Goal: Communication & Community: Ask a question

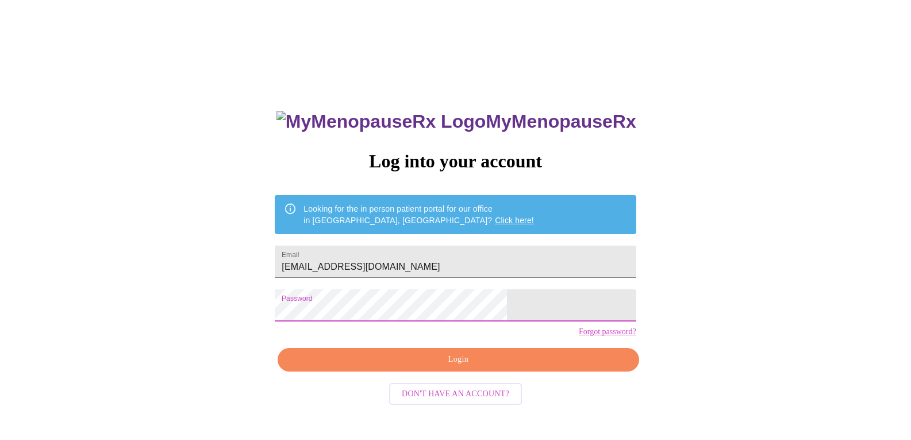
scroll to position [12, 0]
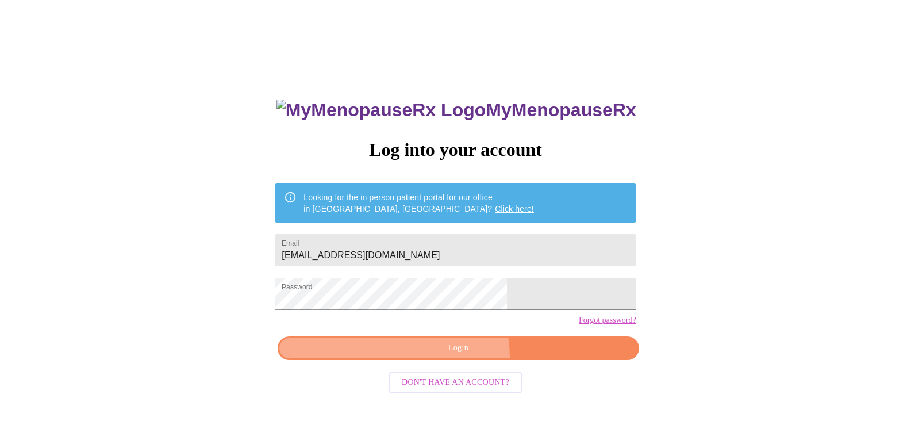
click at [447, 360] on button "Login" at bounding box center [458, 348] width 361 height 24
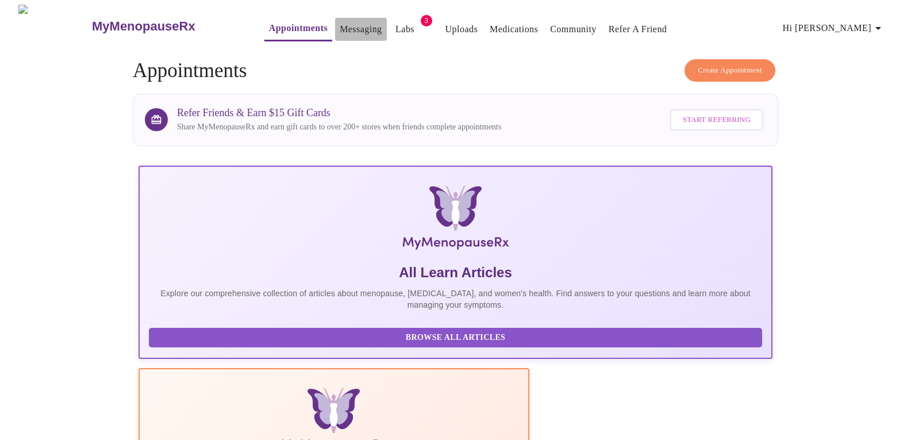
click at [340, 21] on link "Messaging" at bounding box center [361, 29] width 42 height 16
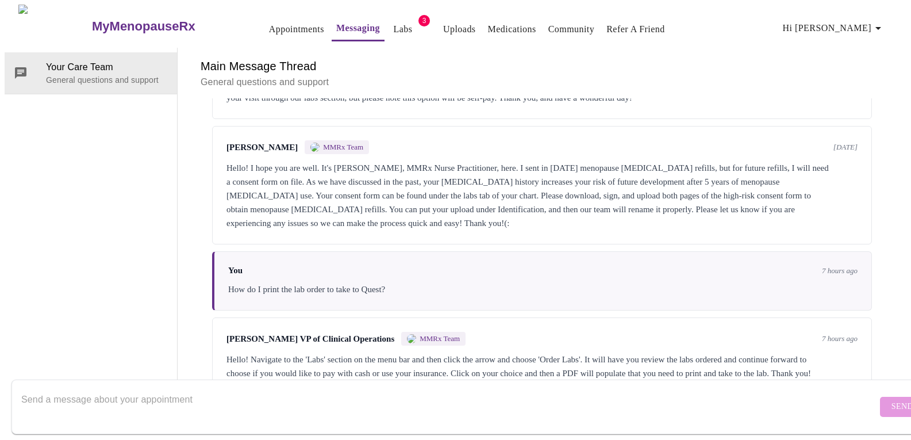
scroll to position [2551, 0]
click at [257, 388] on textarea "Send a message about your appointment" at bounding box center [449, 406] width 856 height 37
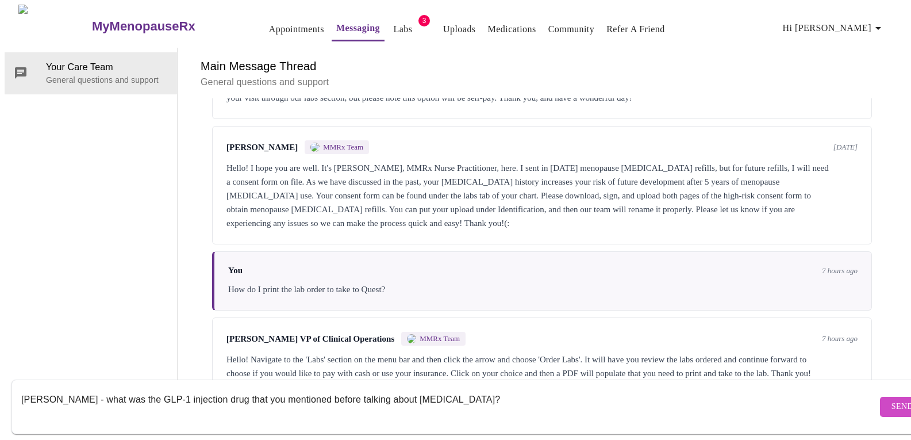
scroll to position [7, 0]
type textarea "[PERSON_NAME] - what was the GLP-1 injection drug that you mentioned before tal…"
click at [892, 400] on span "Send" at bounding box center [903, 407] width 22 height 14
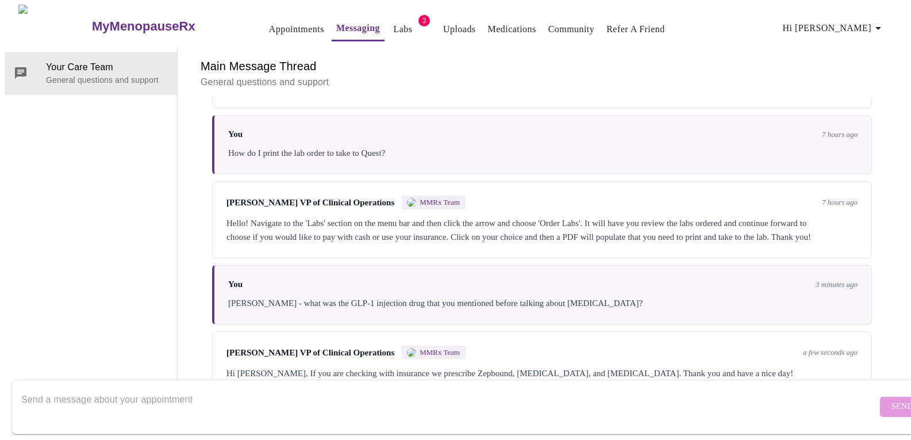
scroll to position [2692, 0]
drag, startPoint x: 577, startPoint y: 328, endPoint x: 450, endPoint y: 327, distance: 127.1
click at [450, 366] on div "Hi [PERSON_NAME], If you are checking with insurance we prescribe Zepbound, [ME…" at bounding box center [542, 373] width 631 height 14
copy div "Zepbound, Wegovy, and Saxenda"
click at [187, 393] on textarea "Send a message about your appointment" at bounding box center [449, 406] width 856 height 37
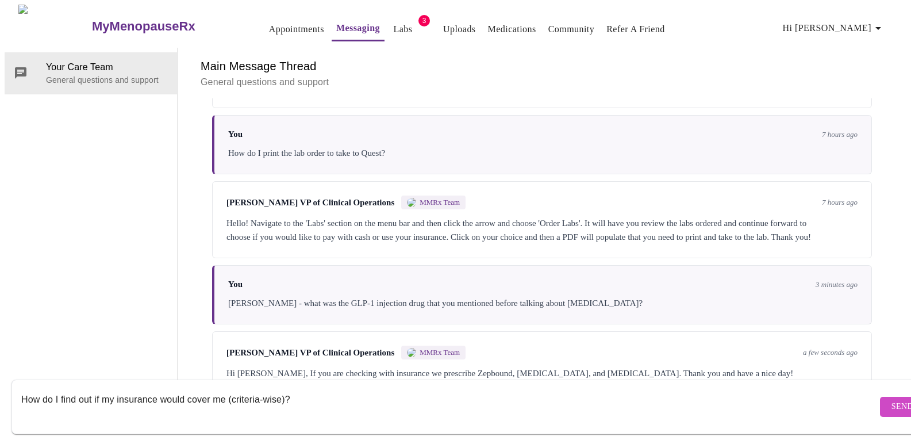
type textarea "How do I find out if my insurance would cover me (criteria-wise)?"
click at [892, 400] on span "Send" at bounding box center [903, 407] width 22 height 14
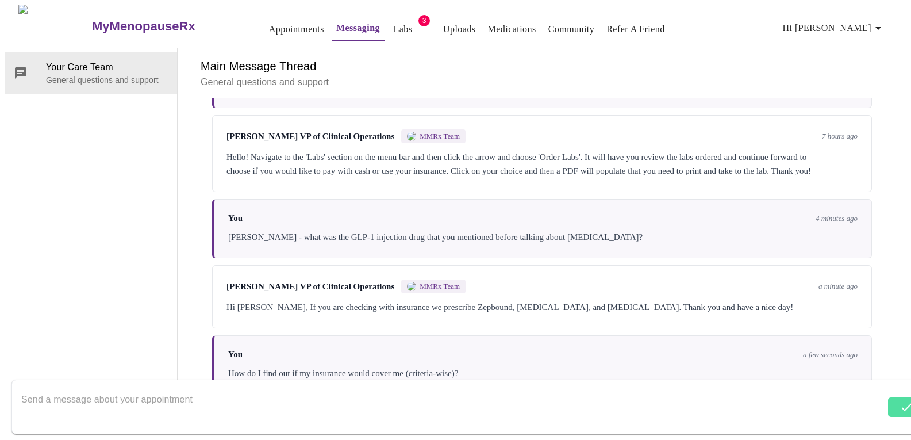
scroll to position [2761, 0]
click at [301, 390] on textarea "Send a message about your appointment" at bounding box center [449, 406] width 856 height 37
click at [293, 388] on textarea "Send a message about your appointment" at bounding box center [449, 406] width 856 height 37
type textarea "and what is the out-of-pocket cost for them if I am not covered?"
click at [892, 400] on span "Send" at bounding box center [903, 407] width 22 height 14
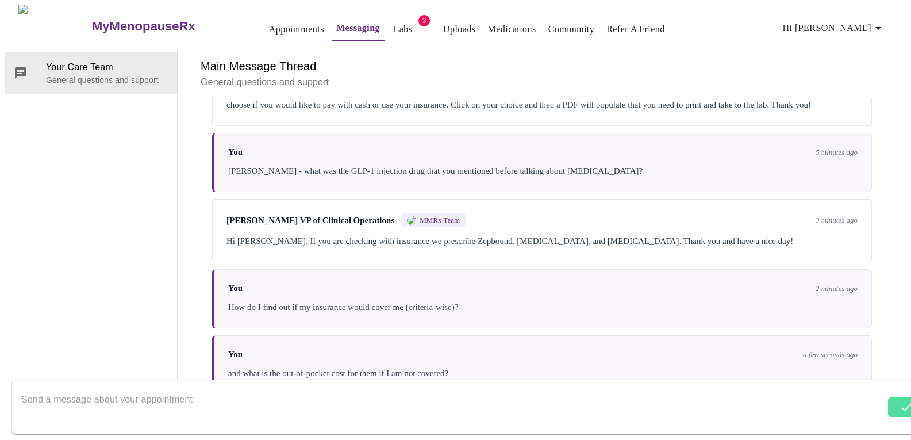
scroll to position [2831, 0]
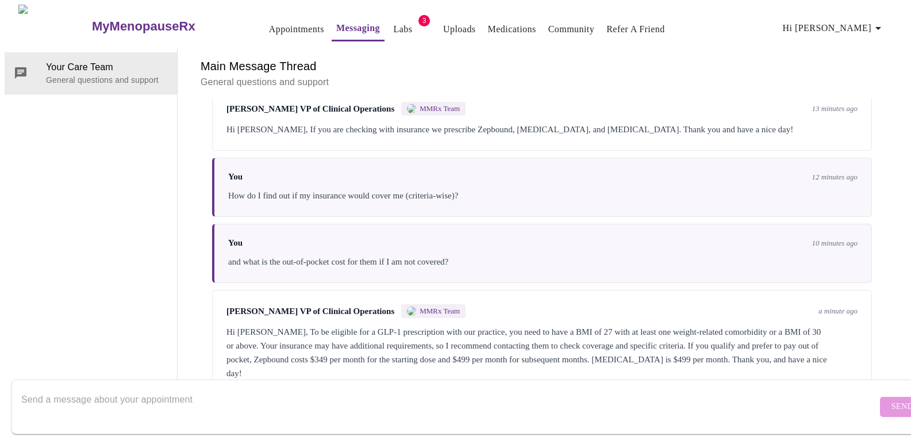
scroll to position [2944, 0]
click at [285, 388] on textarea "Send a message about your appointment" at bounding box center [449, 406] width 856 height 37
type textarea "Thank you."
click at [892, 400] on span "Send" at bounding box center [903, 407] width 22 height 14
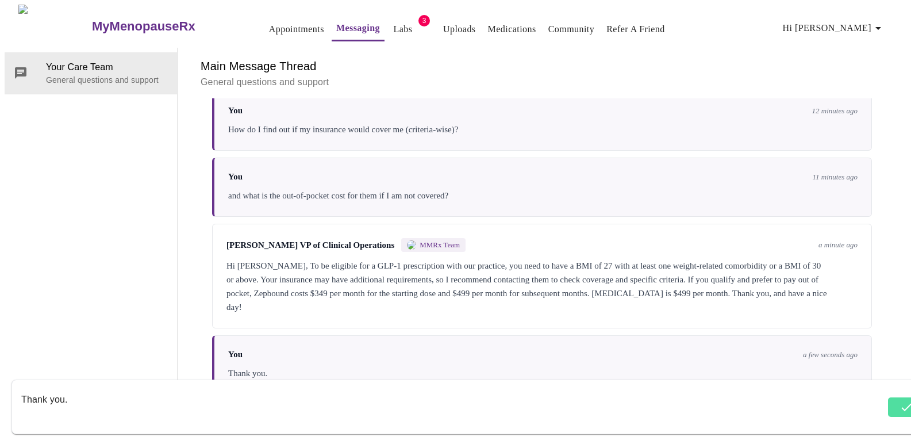
scroll to position [3014, 0]
